Goal: Information Seeking & Learning: Learn about a topic

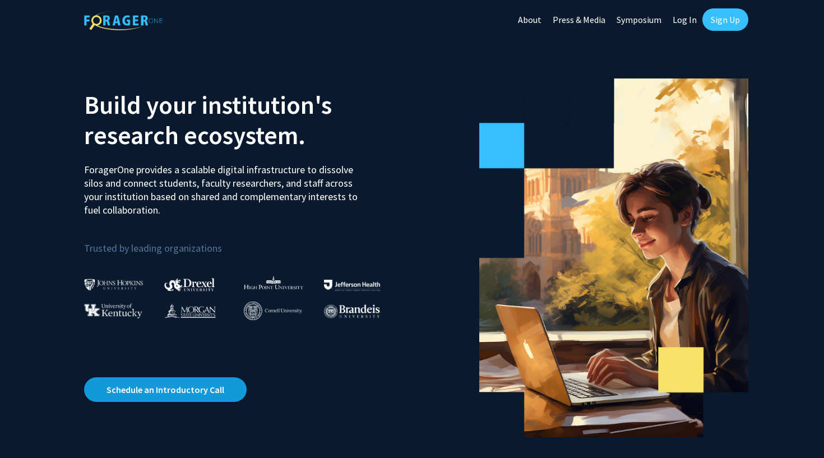
click at [199, 391] on link "Schedule an Introductory Call" at bounding box center [165, 389] width 163 height 25
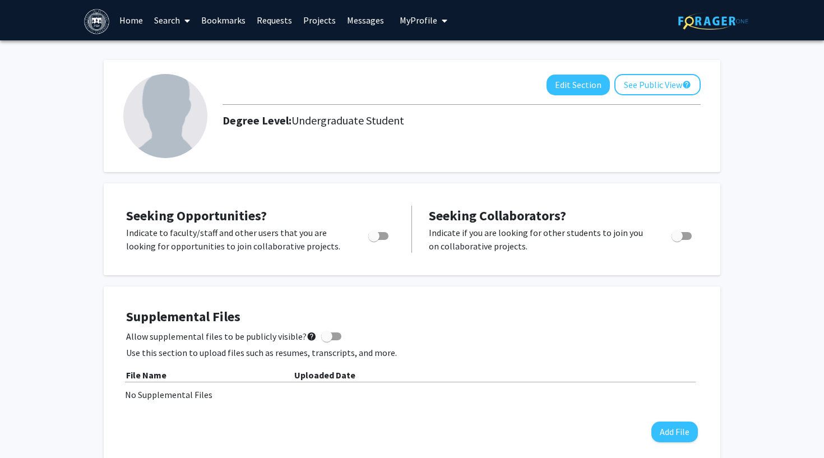
click at [186, 20] on icon at bounding box center [187, 20] width 6 height 9
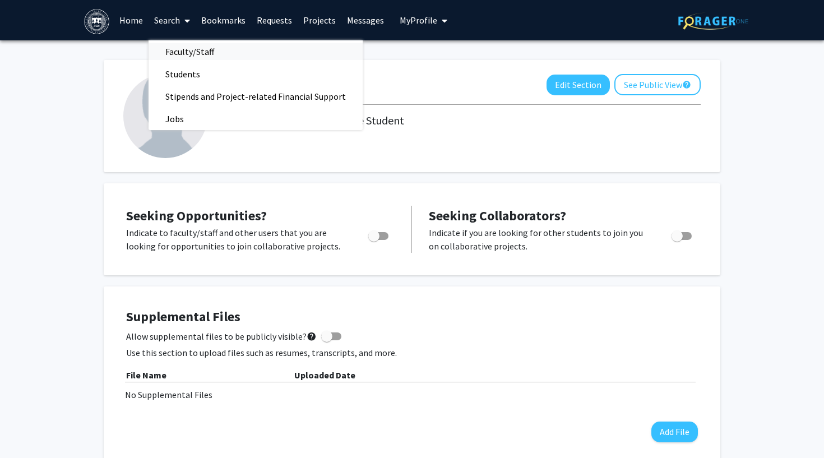
click at [174, 52] on span "Faculty/Staff" at bounding box center [190, 51] width 82 height 22
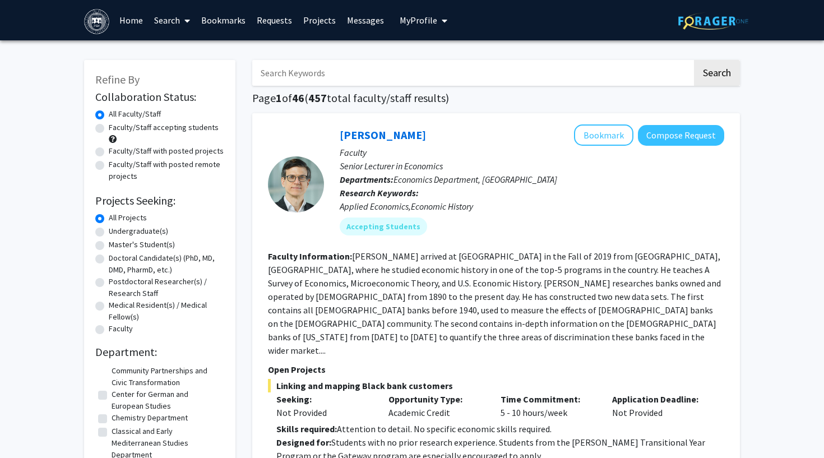
click at [334, 76] on input "Search Keywords" at bounding box center [472, 73] width 440 height 26
paste input "[PERSON_NAME] School of Social Policy and Management"
click at [716, 75] on button "Search" at bounding box center [717, 73] width 46 height 26
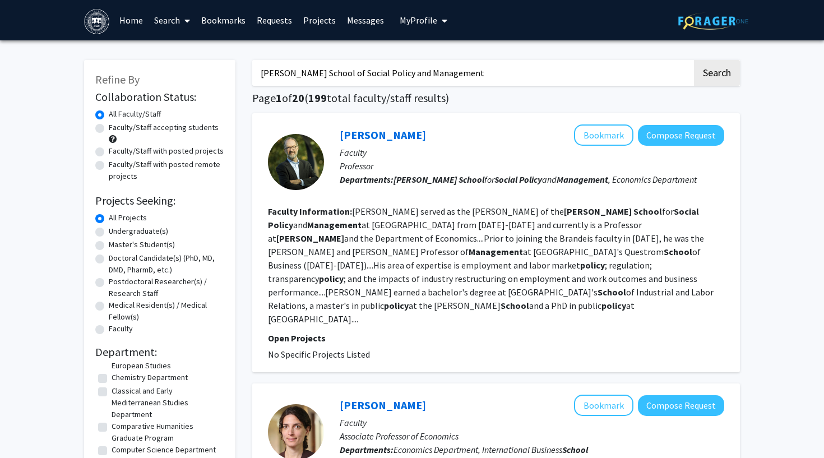
drag, startPoint x: 438, startPoint y: 74, endPoint x: 313, endPoint y: 75, distance: 125.0
click at [313, 75] on input "[PERSON_NAME] School of Social Policy and Management" at bounding box center [472, 73] width 440 height 26
click at [716, 75] on button "Search" at bounding box center [717, 73] width 46 height 26
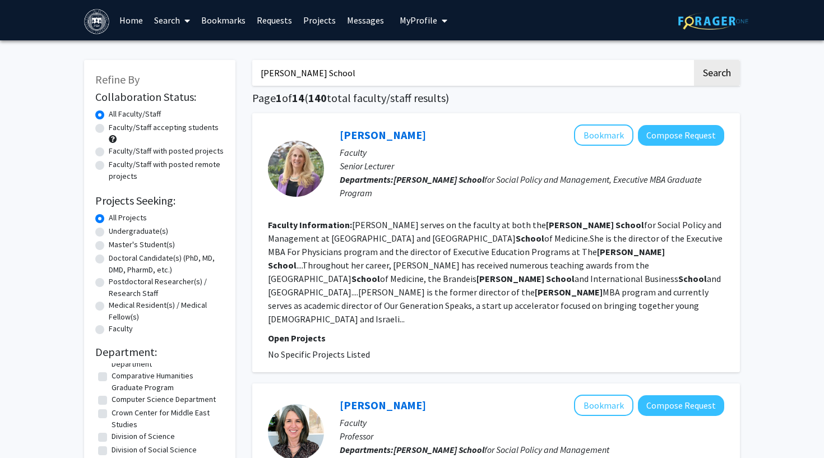
click at [298, 73] on input "[PERSON_NAME] School" at bounding box center [472, 73] width 440 height 26
click at [716, 75] on button "Search" at bounding box center [717, 73] width 46 height 26
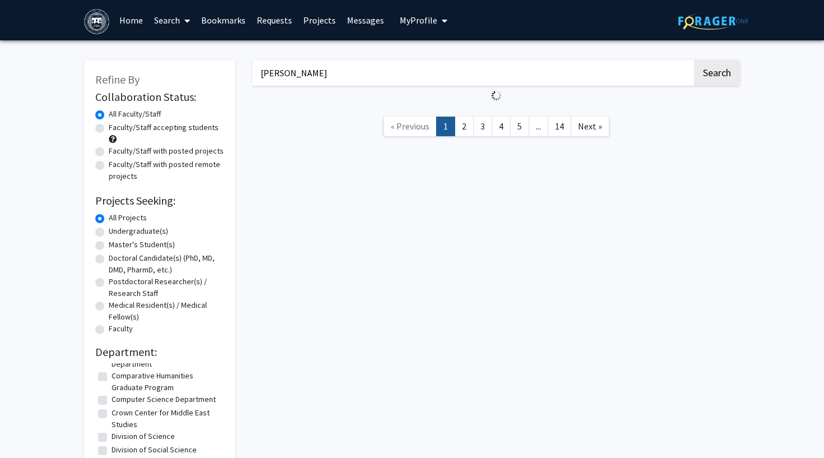
scroll to position [164, 0]
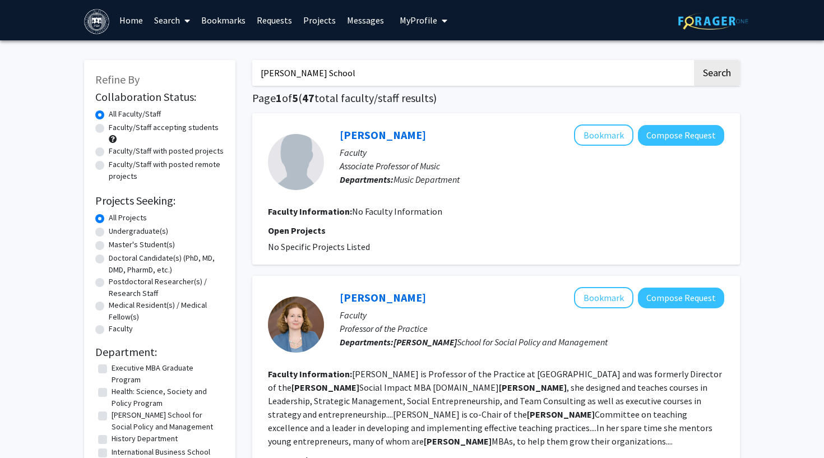
click at [338, 73] on input "[PERSON_NAME] School" at bounding box center [472, 73] width 440 height 26
type input "[PERSON_NAME] School"
click at [716, 75] on button "Search" at bounding box center [717, 73] width 46 height 26
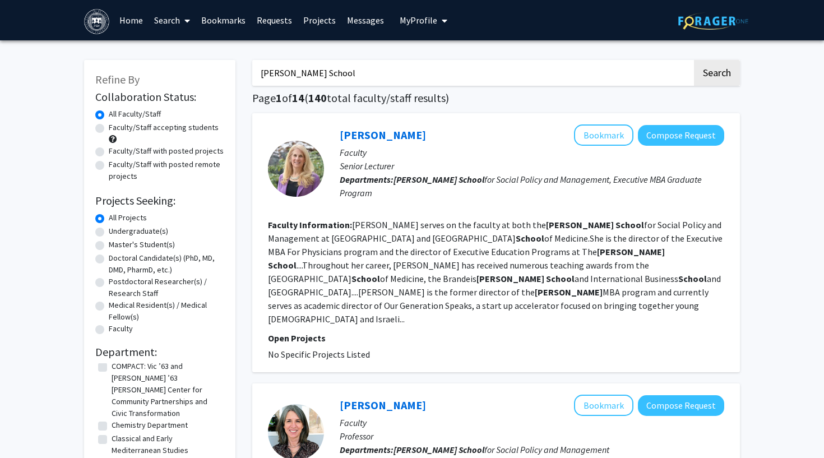
drag, startPoint x: 316, startPoint y: 73, endPoint x: 256, endPoint y: 73, distance: 59.4
click at [256, 73] on input "[PERSON_NAME] School" at bounding box center [472, 73] width 440 height 26
click at [716, 75] on button "Search" at bounding box center [717, 73] width 46 height 26
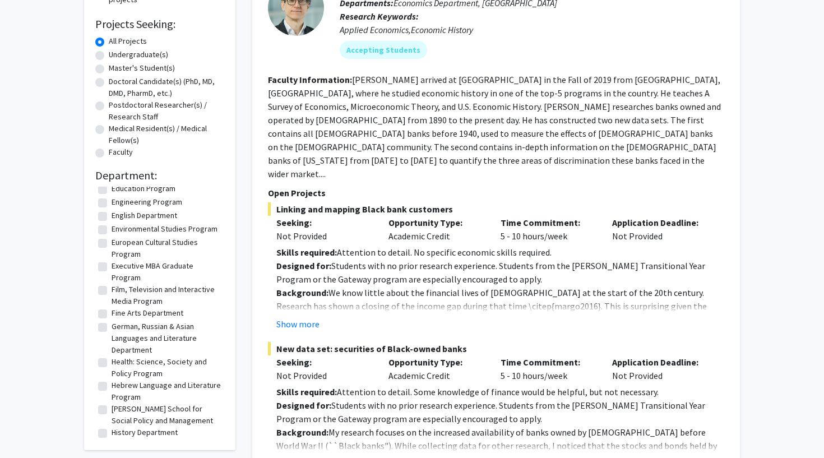
scroll to position [559, 0]
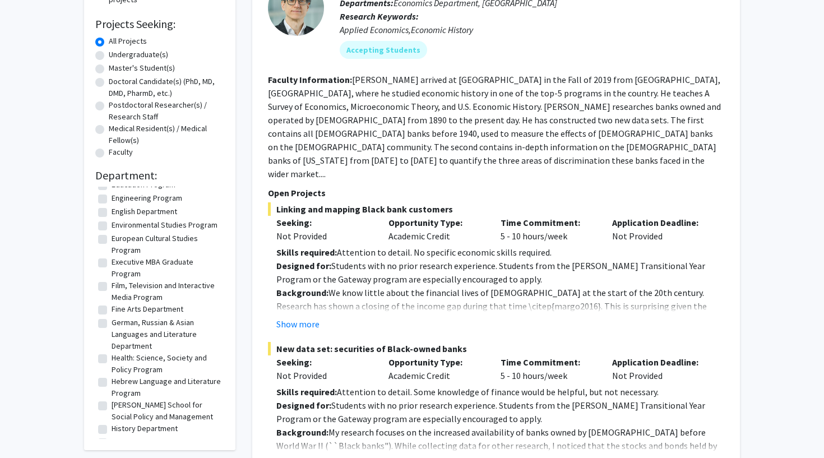
click at [130, 399] on label "[PERSON_NAME] School for Social Policy and Management" at bounding box center [167, 411] width 110 height 24
click at [119, 399] on input "[PERSON_NAME] School for Social Policy and Management" at bounding box center [115, 402] width 7 height 7
checkbox input "true"
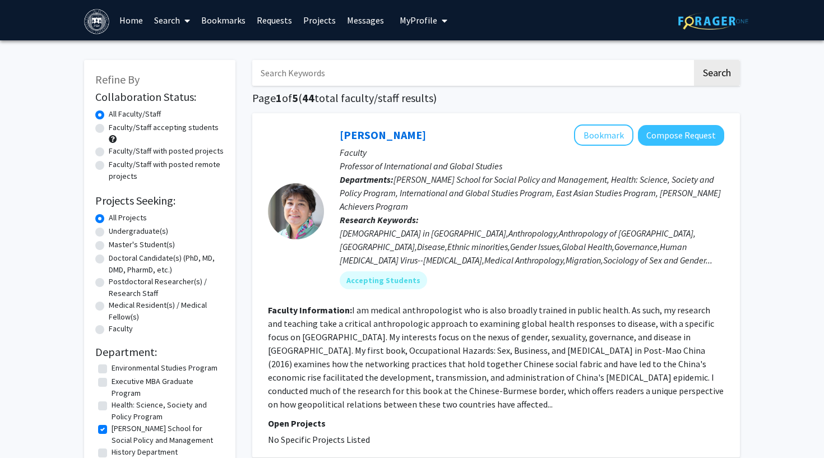
click at [189, 20] on icon at bounding box center [187, 20] width 6 height 9
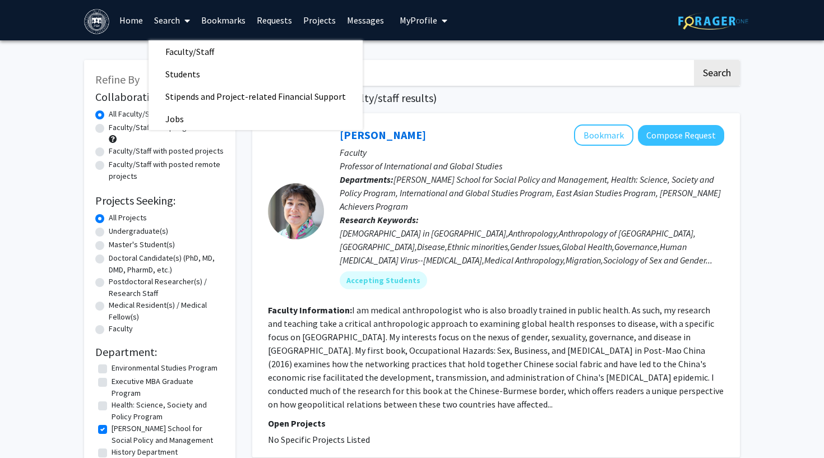
click at [316, 25] on link "Projects" at bounding box center [320, 20] width 44 height 39
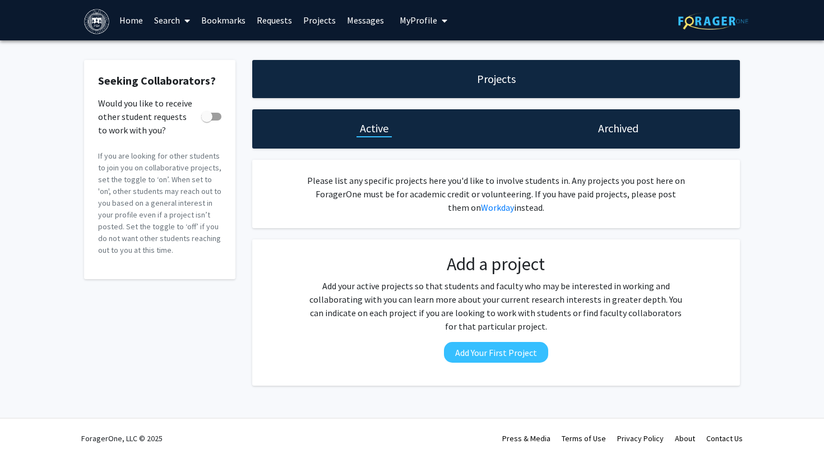
click at [437, 20] on span "My profile dropdown to access profile and logout" at bounding box center [442, 20] width 10 height 39
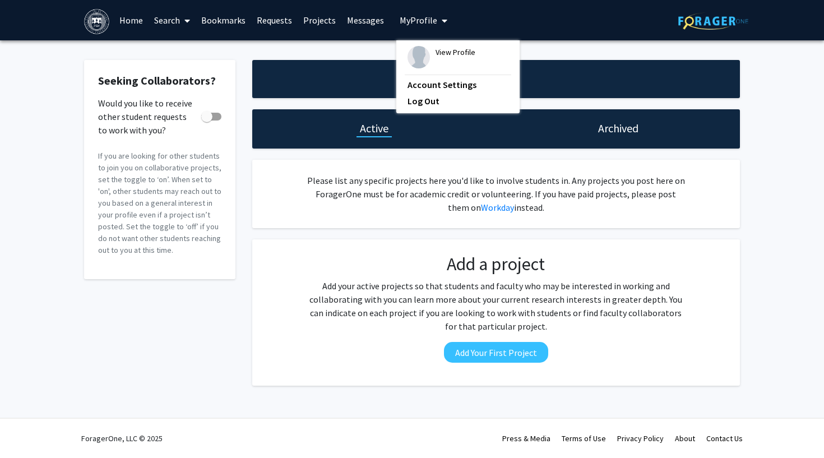
click at [614, 31] on div "Skip navigation Home Search Bookmarks Requests Projects Messages My Profile Vie…" at bounding box center [412, 20] width 673 height 40
